Goal: Task Accomplishment & Management: Manage account settings

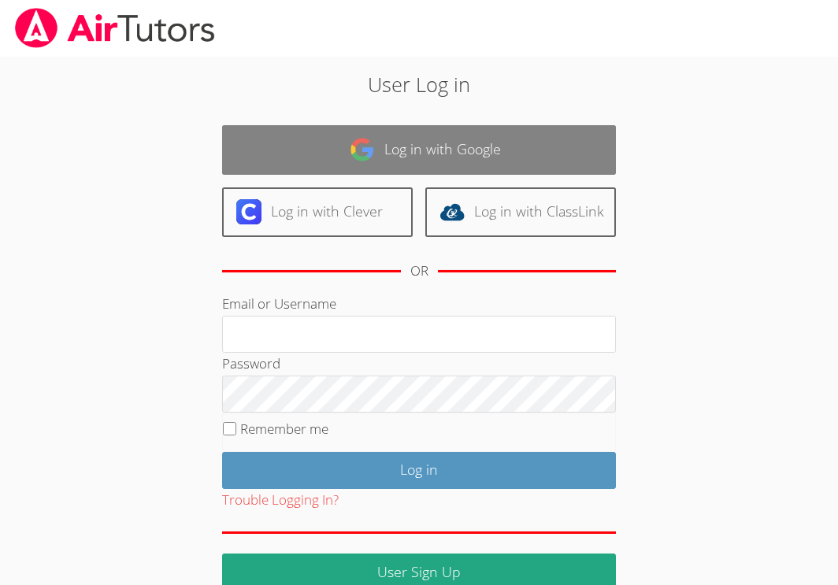
click at [522, 158] on link "Log in with Google" at bounding box center [419, 150] width 394 height 50
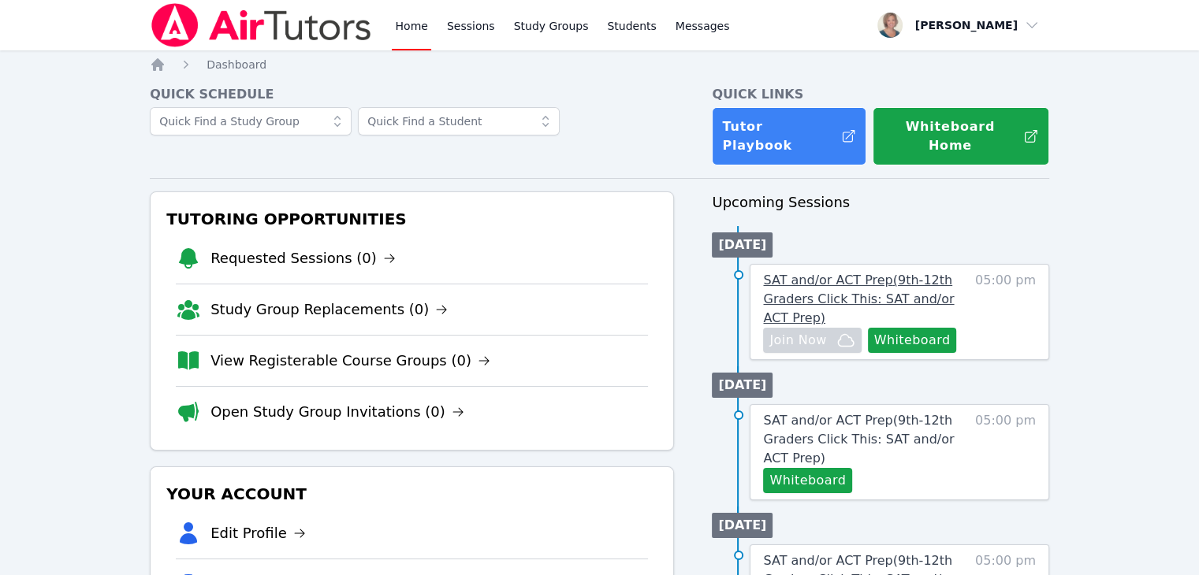
click at [849, 273] on span "SAT and/or ACT Prep ( 9th-12th Graders Click This: SAT and/or ACT Prep )" at bounding box center [858, 299] width 191 height 53
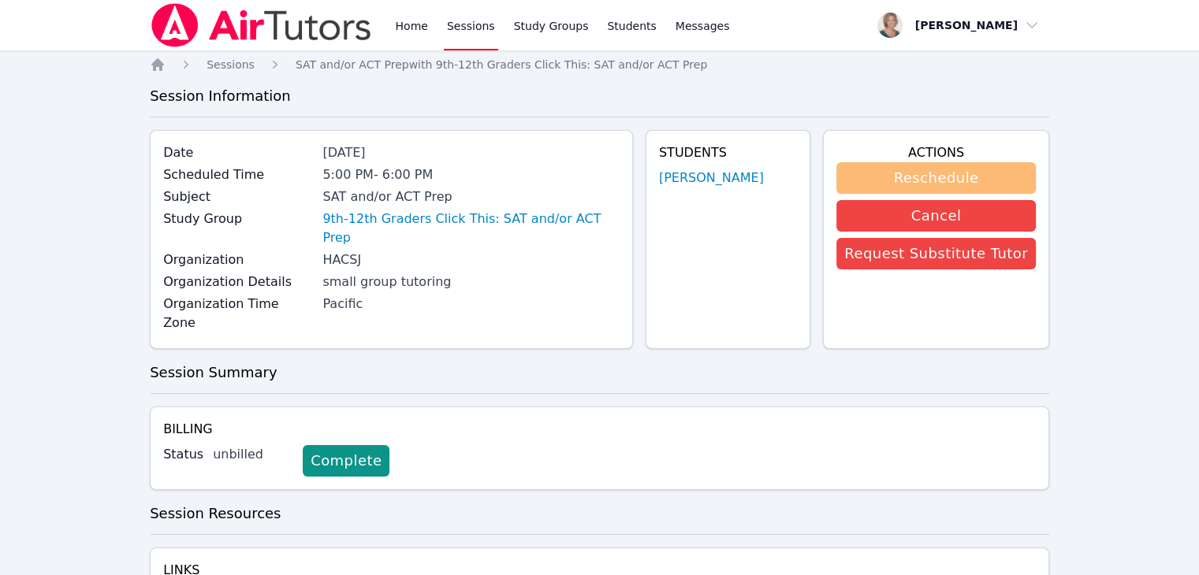
click at [849, 179] on button "Reschedule" at bounding box center [935, 178] width 199 height 32
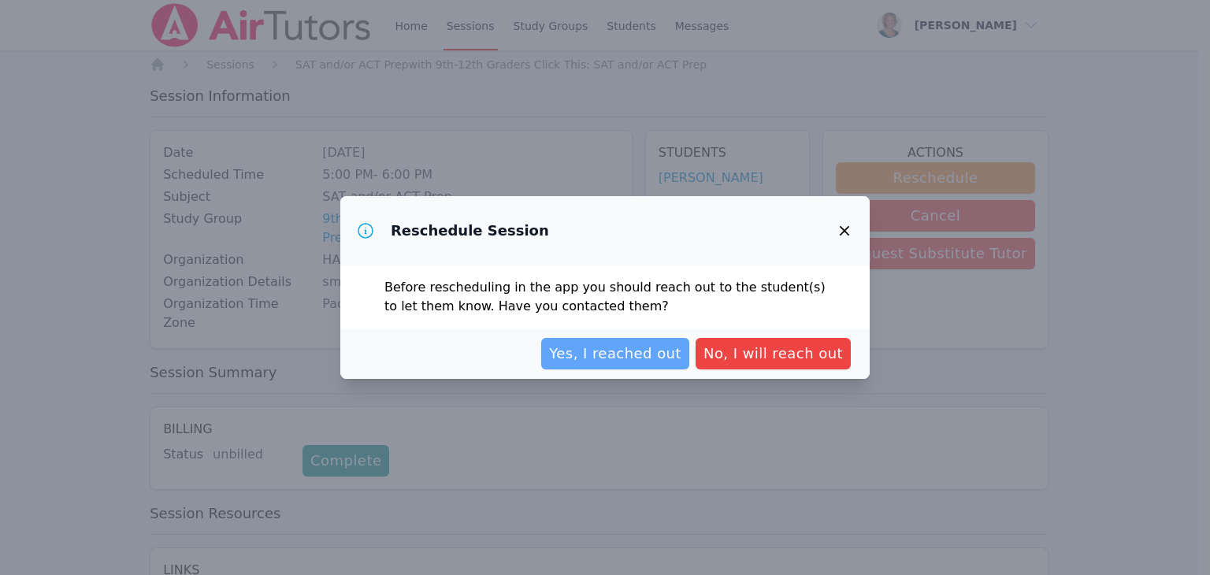
click at [661, 360] on span "Yes, I reached out" at bounding box center [615, 354] width 132 height 22
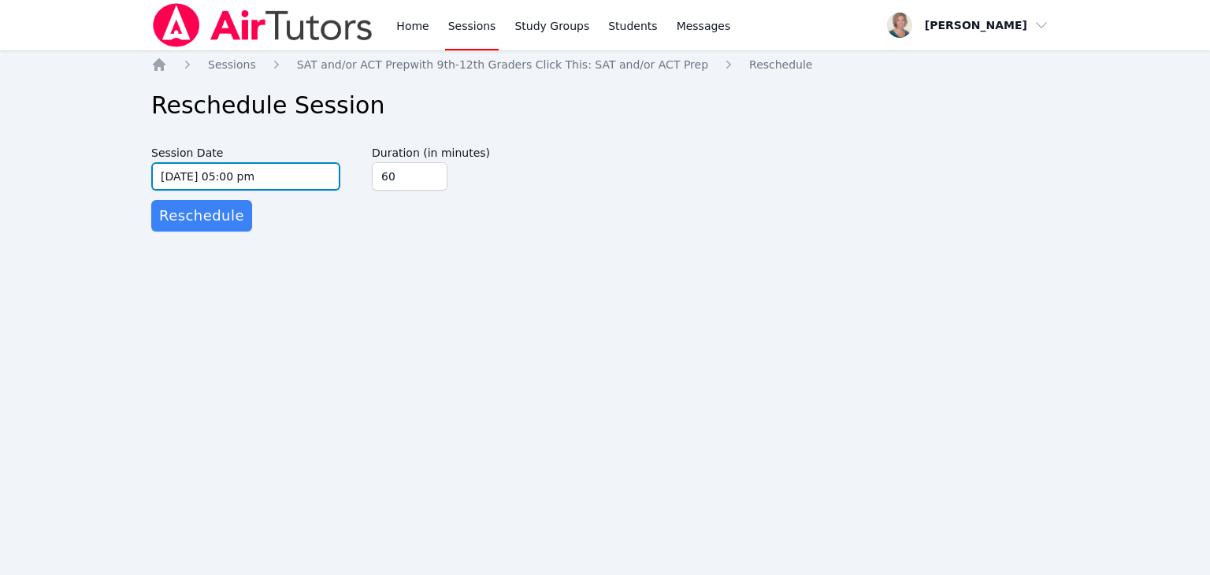
click at [328, 180] on input "[DATE] 05:00 pm" at bounding box center [245, 176] width 189 height 28
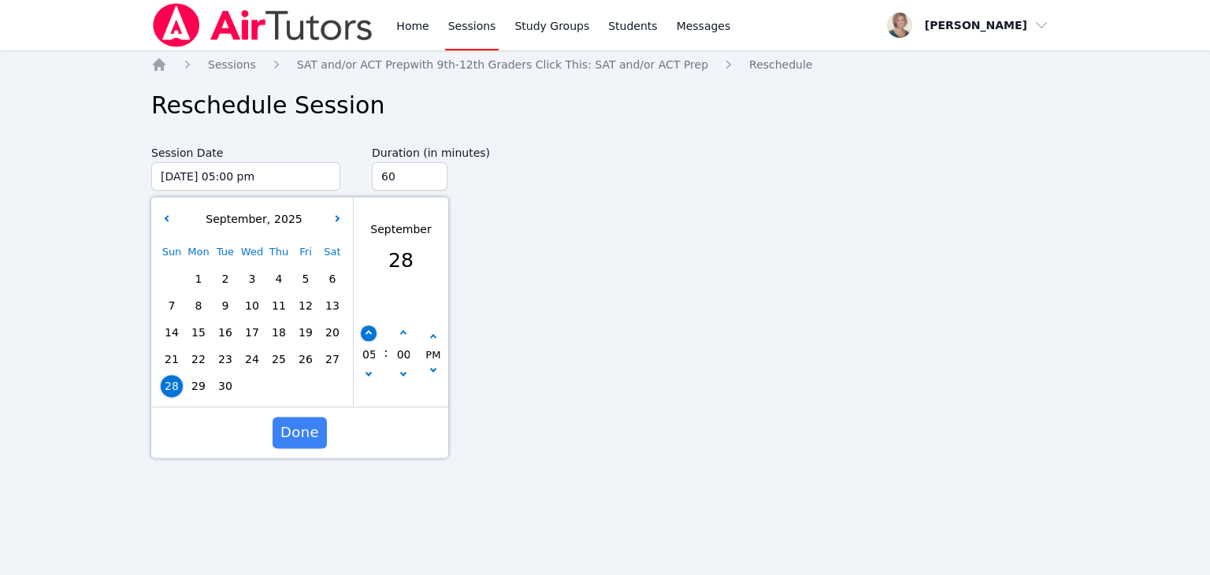
click at [365, 331] on button "button" at bounding box center [369, 334] width 16 height 16
type input "[DATE] 06:00 pm"
type input "06"
click at [365, 331] on button "button" at bounding box center [369, 334] width 16 height 16
type input "[DATE] 07:00 pm"
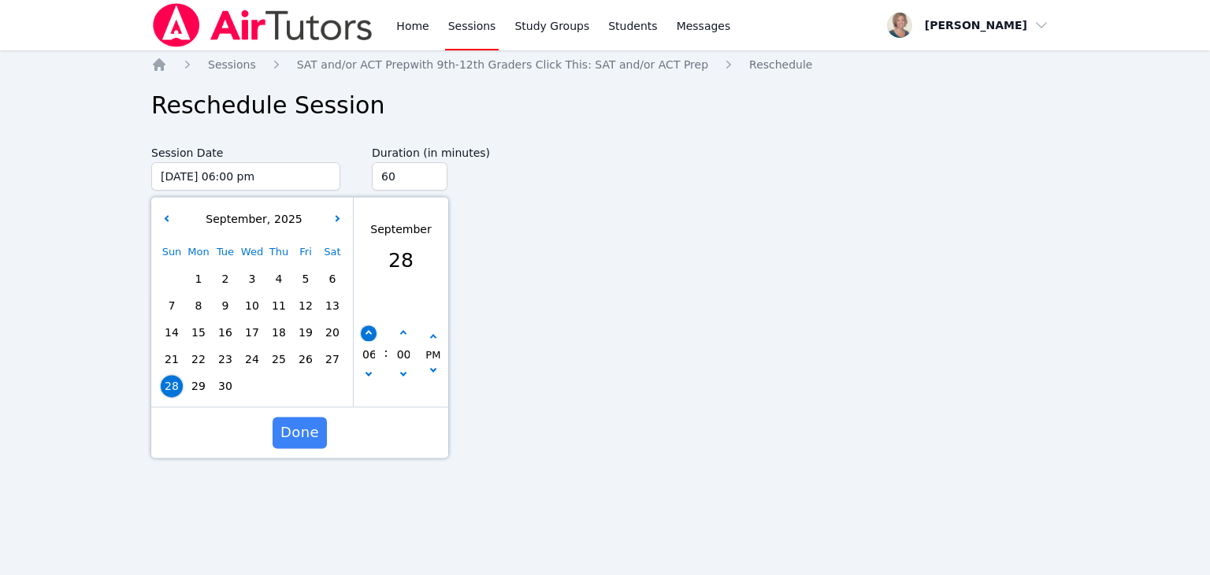
type input "07"
click at [315, 426] on span "Done" at bounding box center [300, 433] width 39 height 22
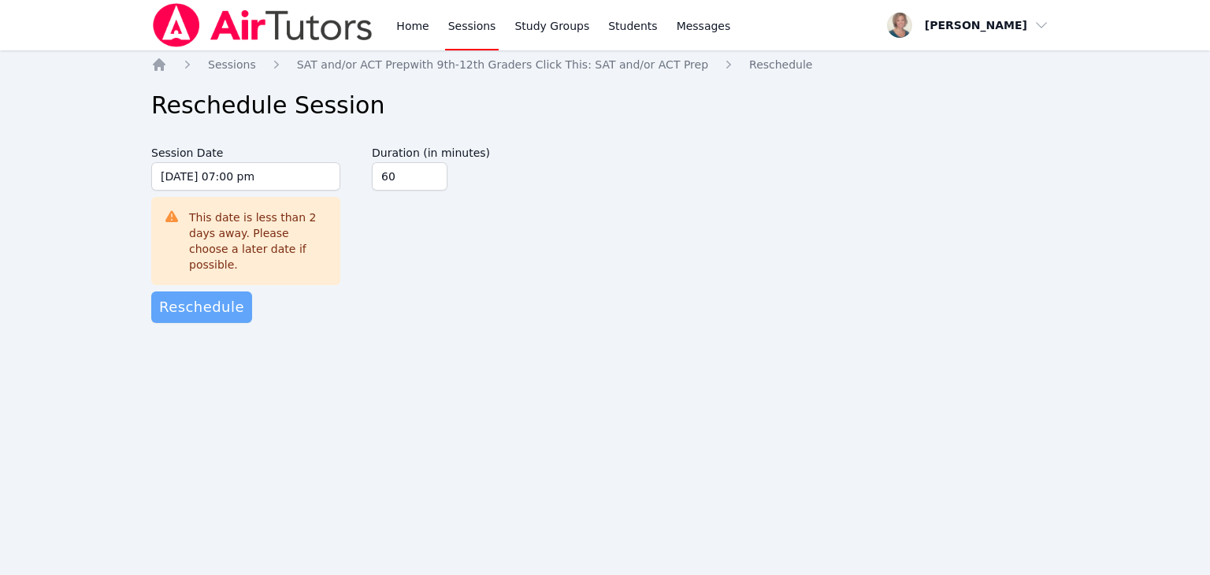
click at [219, 296] on span "Reschedule" at bounding box center [201, 307] width 85 height 22
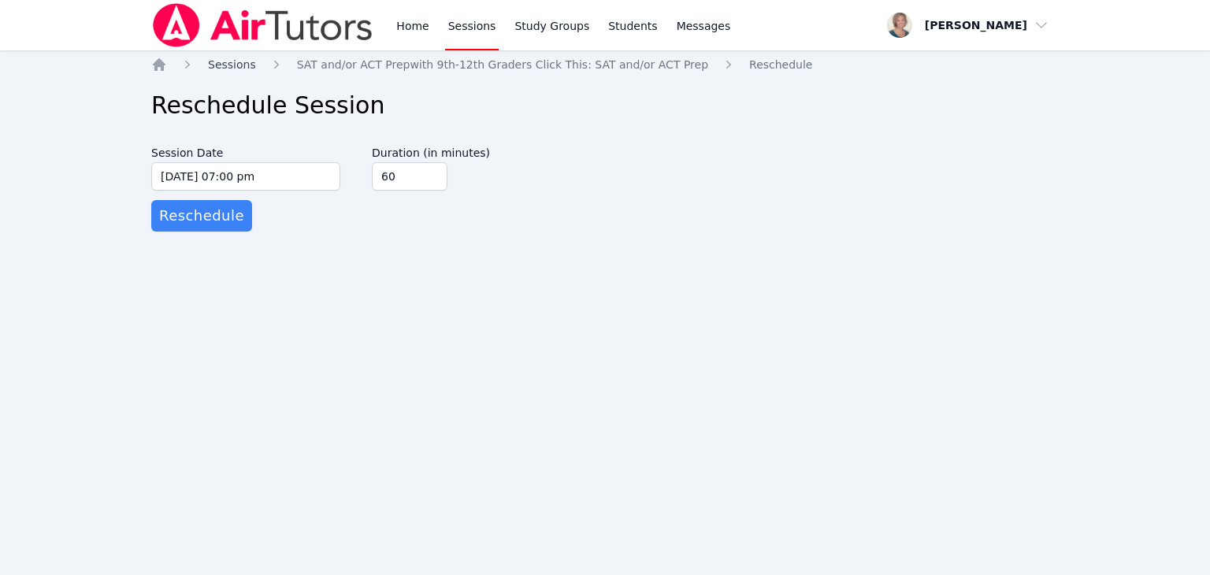
click at [237, 67] on span "Sessions" at bounding box center [232, 64] width 48 height 13
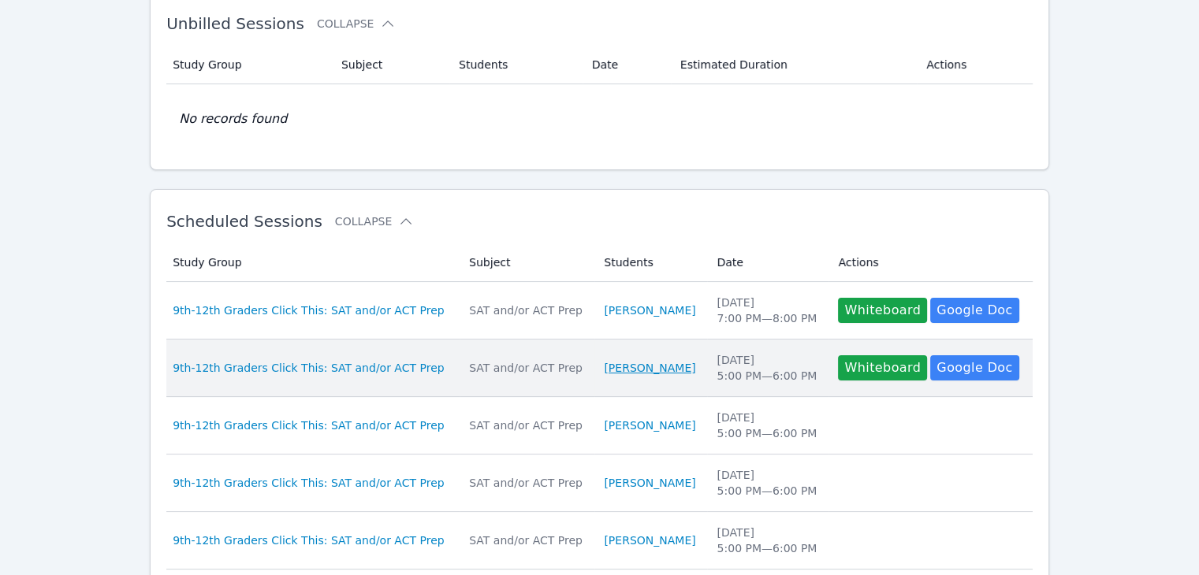
scroll to position [95, 0]
click at [322, 370] on span "9th-12th Graders Click This: SAT and/or ACT Prep" at bounding box center [308, 367] width 271 height 16
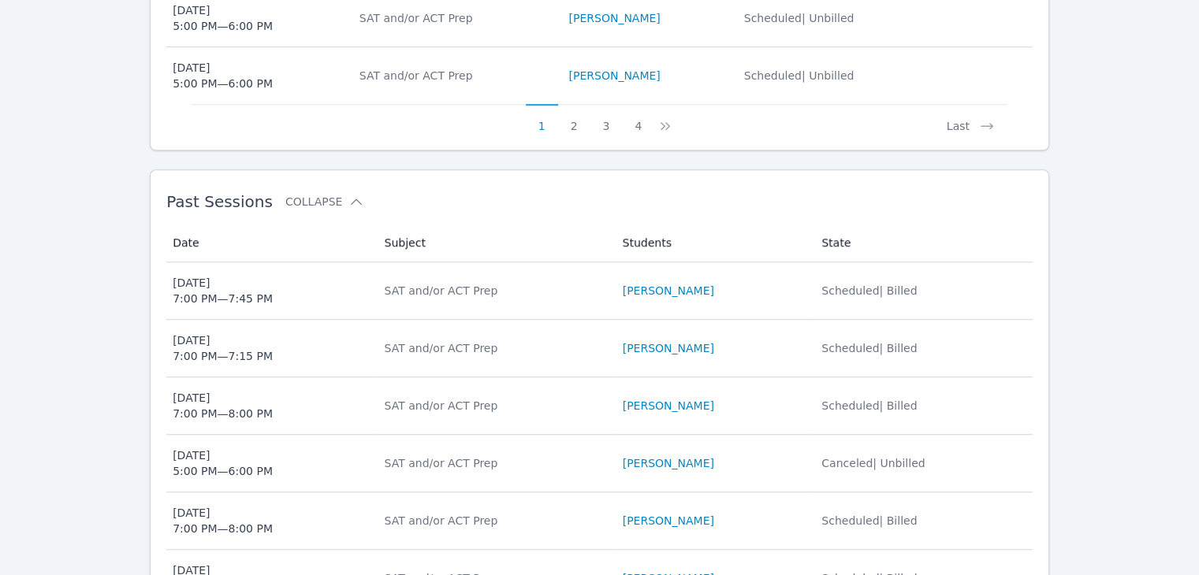
scroll to position [947, 0]
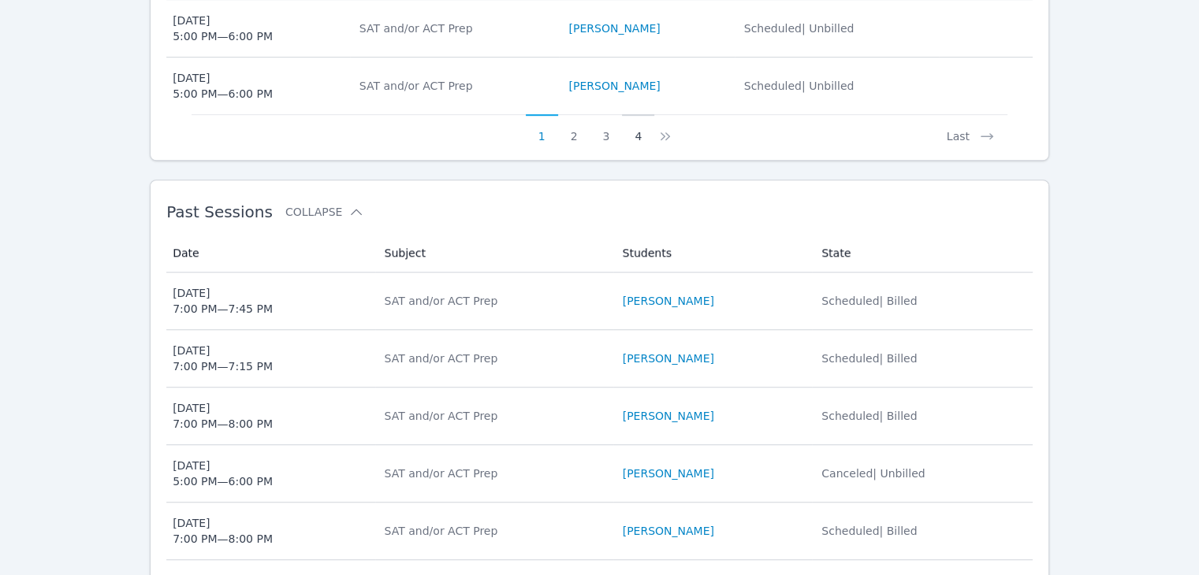
click at [630, 134] on button "4" at bounding box center [638, 129] width 32 height 30
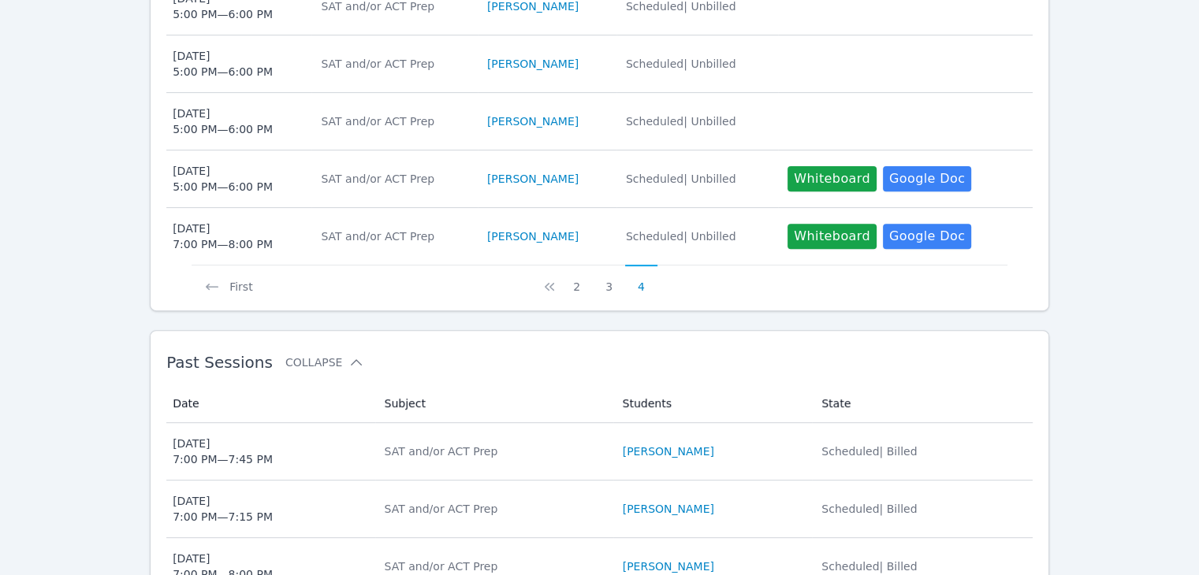
scroll to position [560, 0]
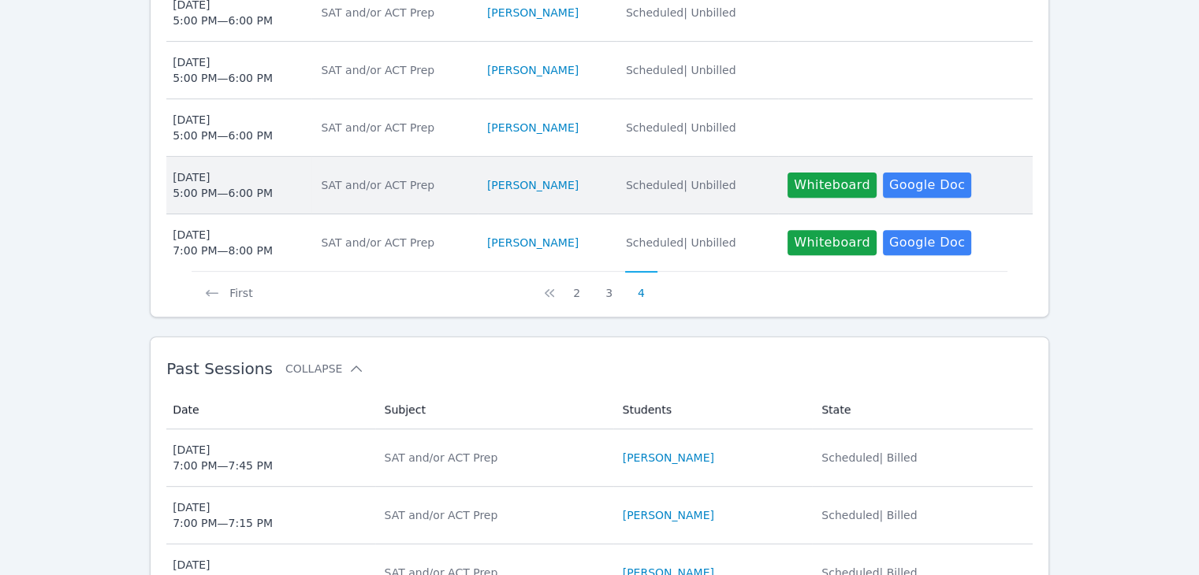
click at [219, 184] on div "[DATE] 5:00 PM — 6:00 PM" at bounding box center [223, 185] width 100 height 32
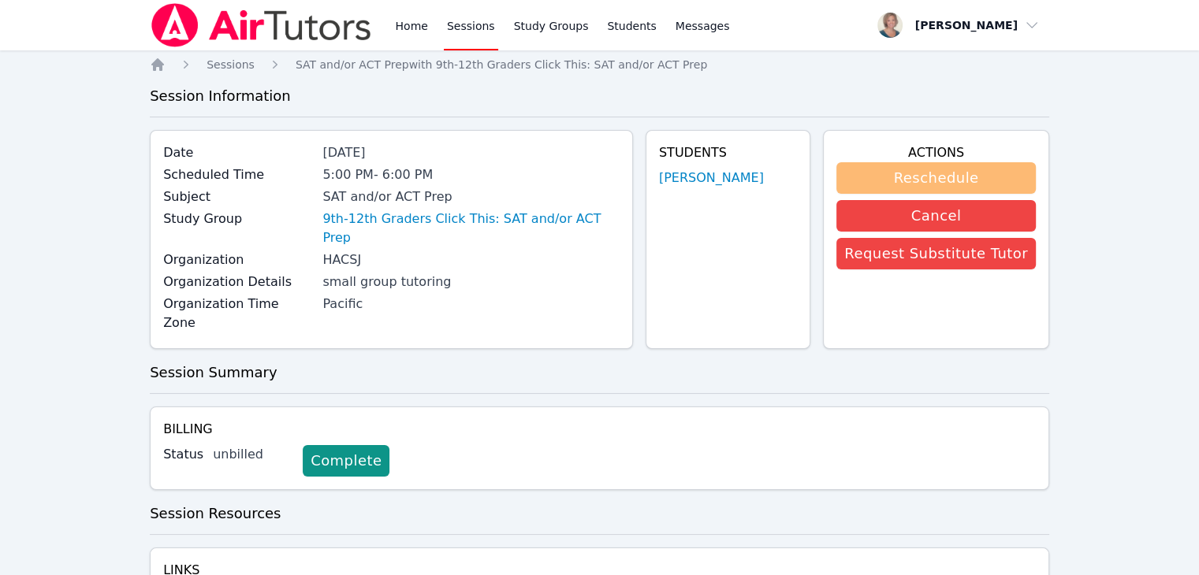
click at [849, 174] on button "Reschedule" at bounding box center [935, 178] width 199 height 32
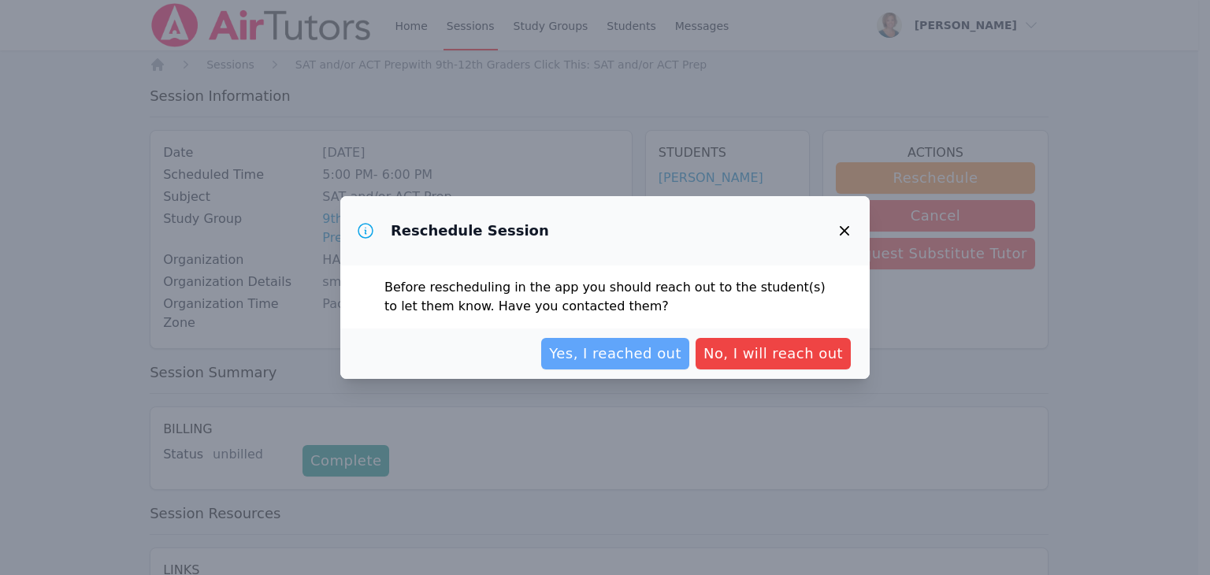
click at [600, 354] on span "Yes, I reached out" at bounding box center [615, 354] width 132 height 22
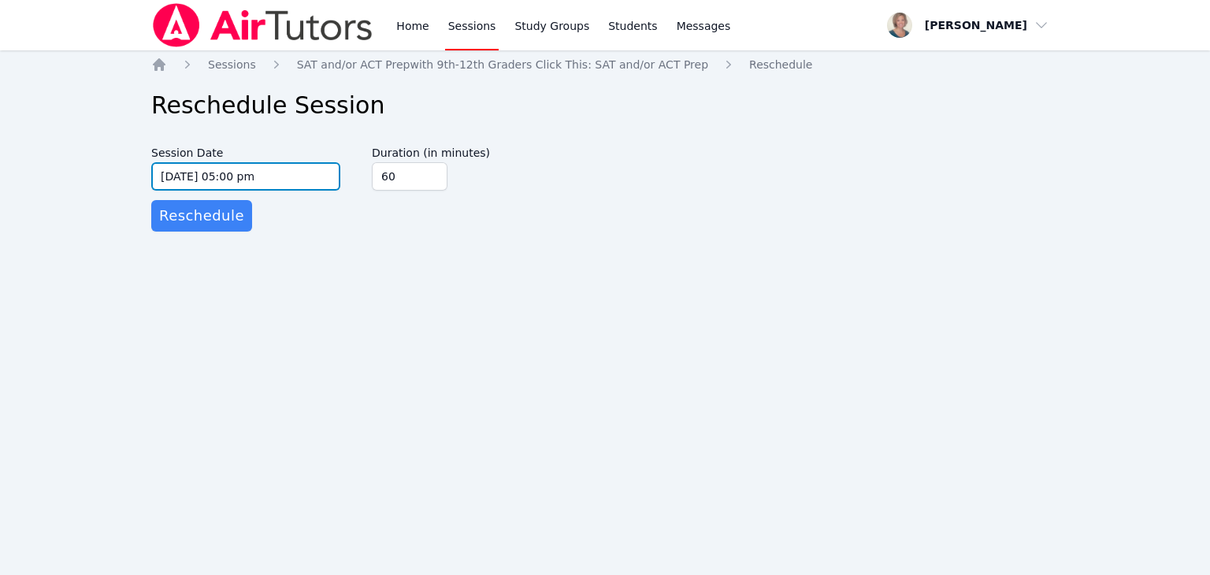
click at [311, 176] on input "[DATE] 05:00 pm" at bounding box center [245, 176] width 189 height 28
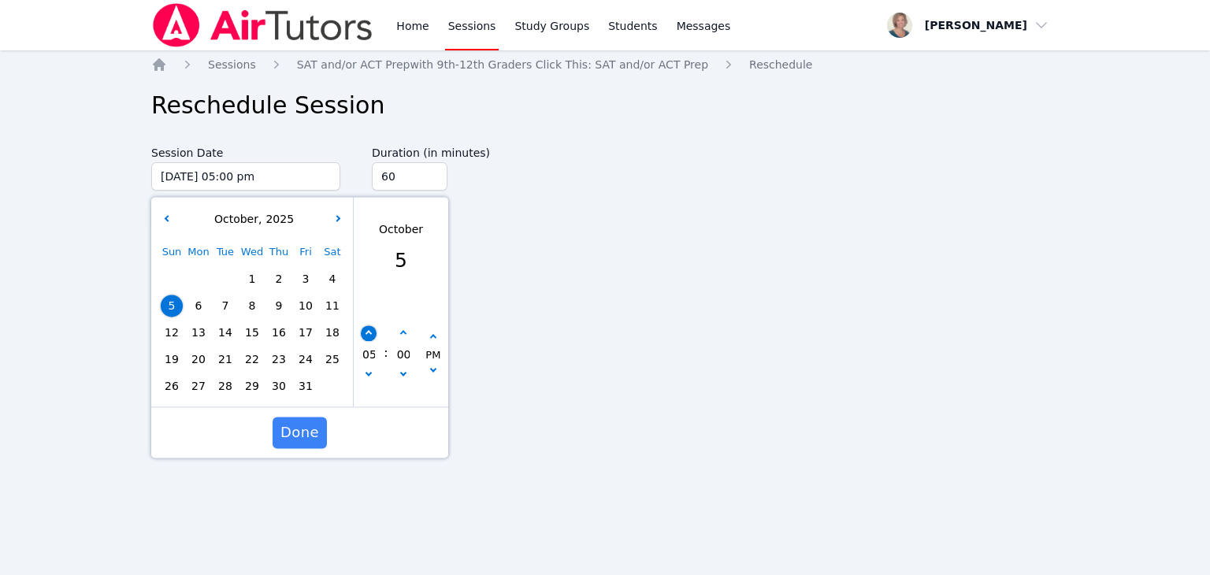
click at [368, 332] on icon "button" at bounding box center [369, 334] width 6 height 6
type input "[DATE] 06:00 pm"
type input "06"
click at [368, 332] on icon "button" at bounding box center [369, 334] width 6 height 6
type input "[DATE] 07:00 pm"
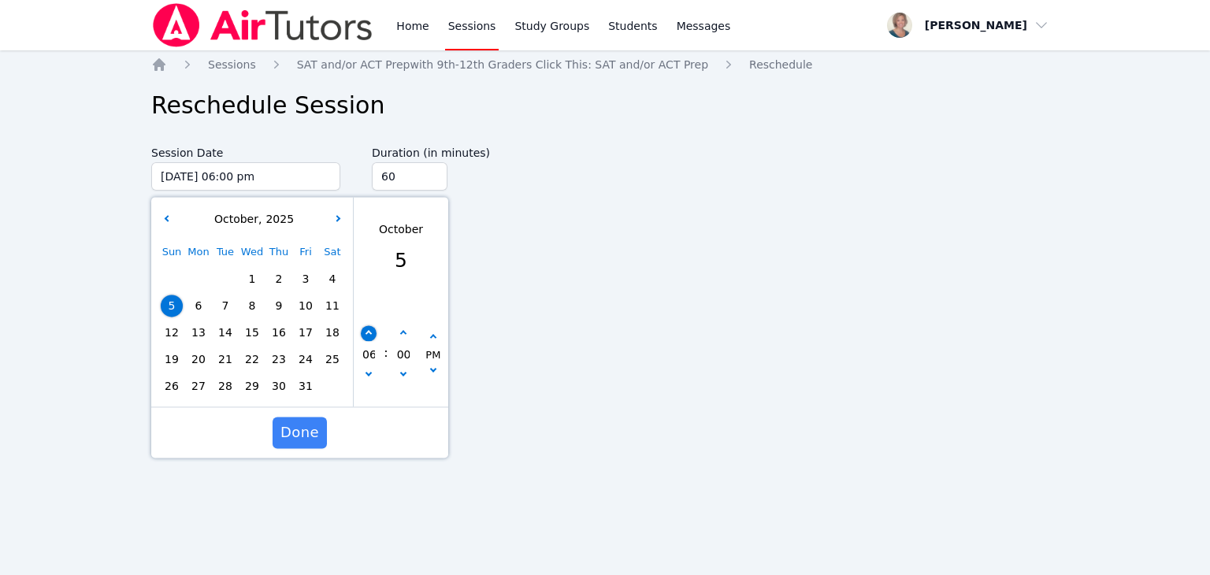
type input "07"
click at [299, 431] on span "Done" at bounding box center [300, 433] width 39 height 22
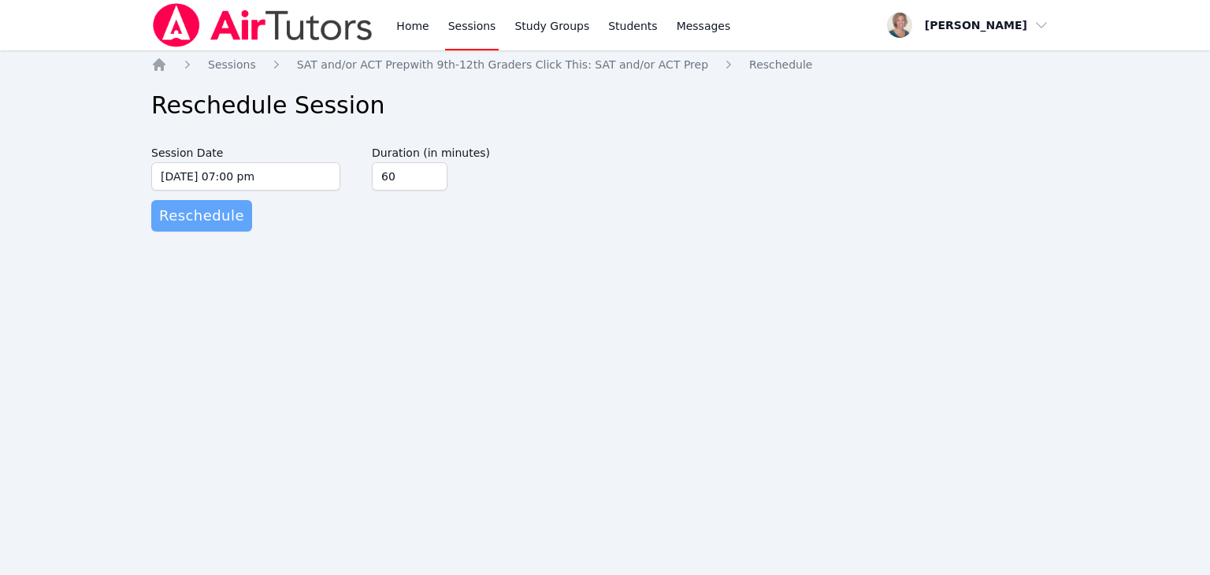
click at [193, 226] on span "Reschedule" at bounding box center [201, 216] width 85 height 22
